Goal: Task Accomplishment & Management: Manage account settings

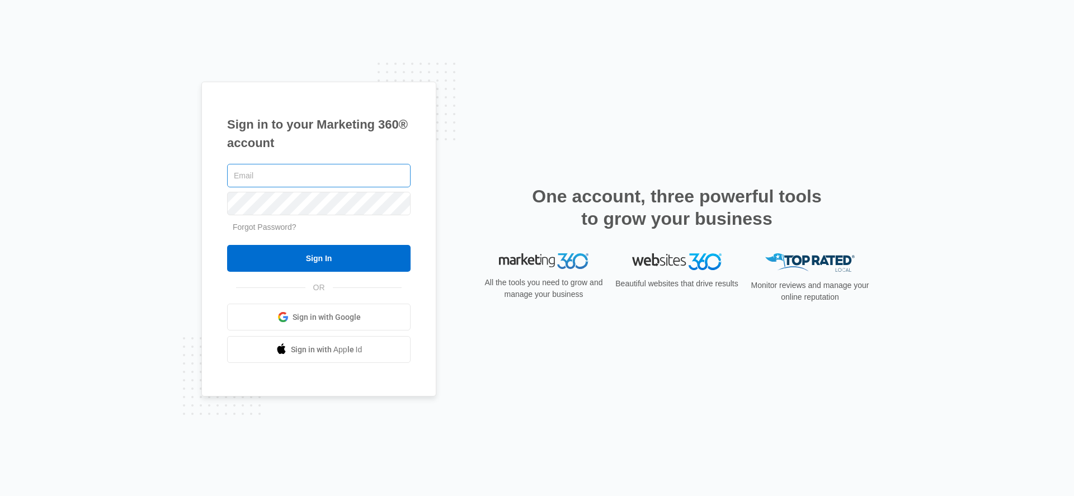
type input "[PERSON_NAME][EMAIL_ADDRESS][PERSON_NAME][DOMAIN_NAME]"
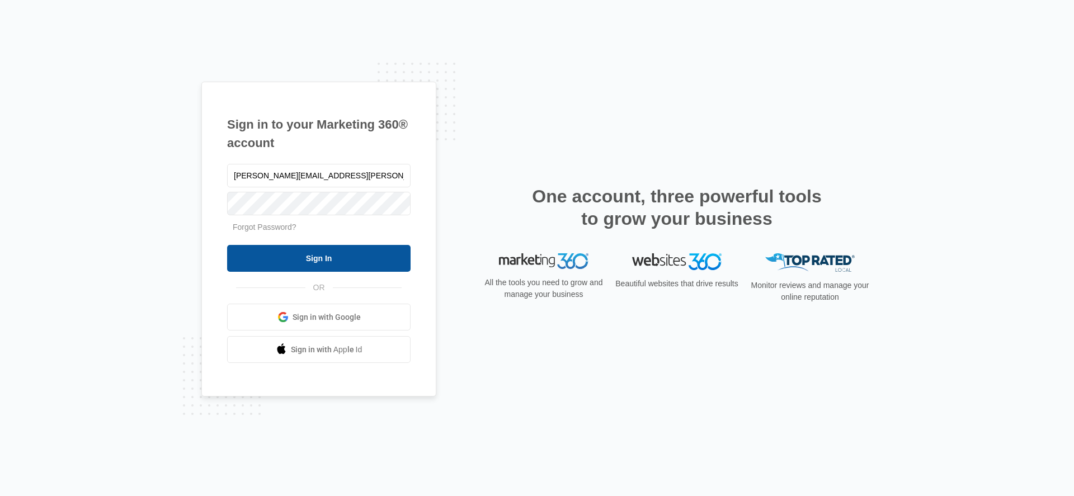
click at [289, 250] on input "Sign In" at bounding box center [318, 258] width 183 height 27
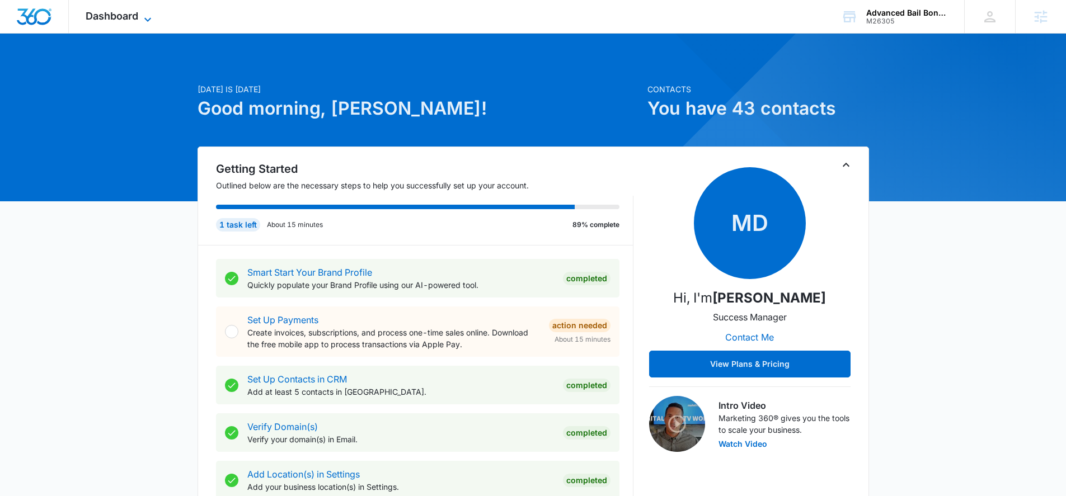
click at [111, 18] on span "Dashboard" at bounding box center [112, 16] width 53 height 12
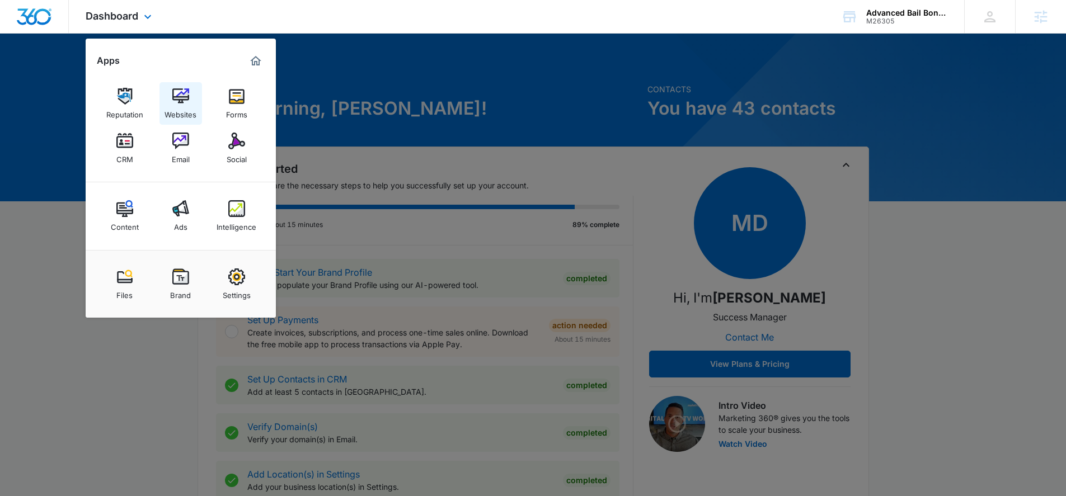
click at [181, 95] on img at bounding box center [180, 96] width 17 height 17
